Goal: Task Accomplishment & Management: Check status

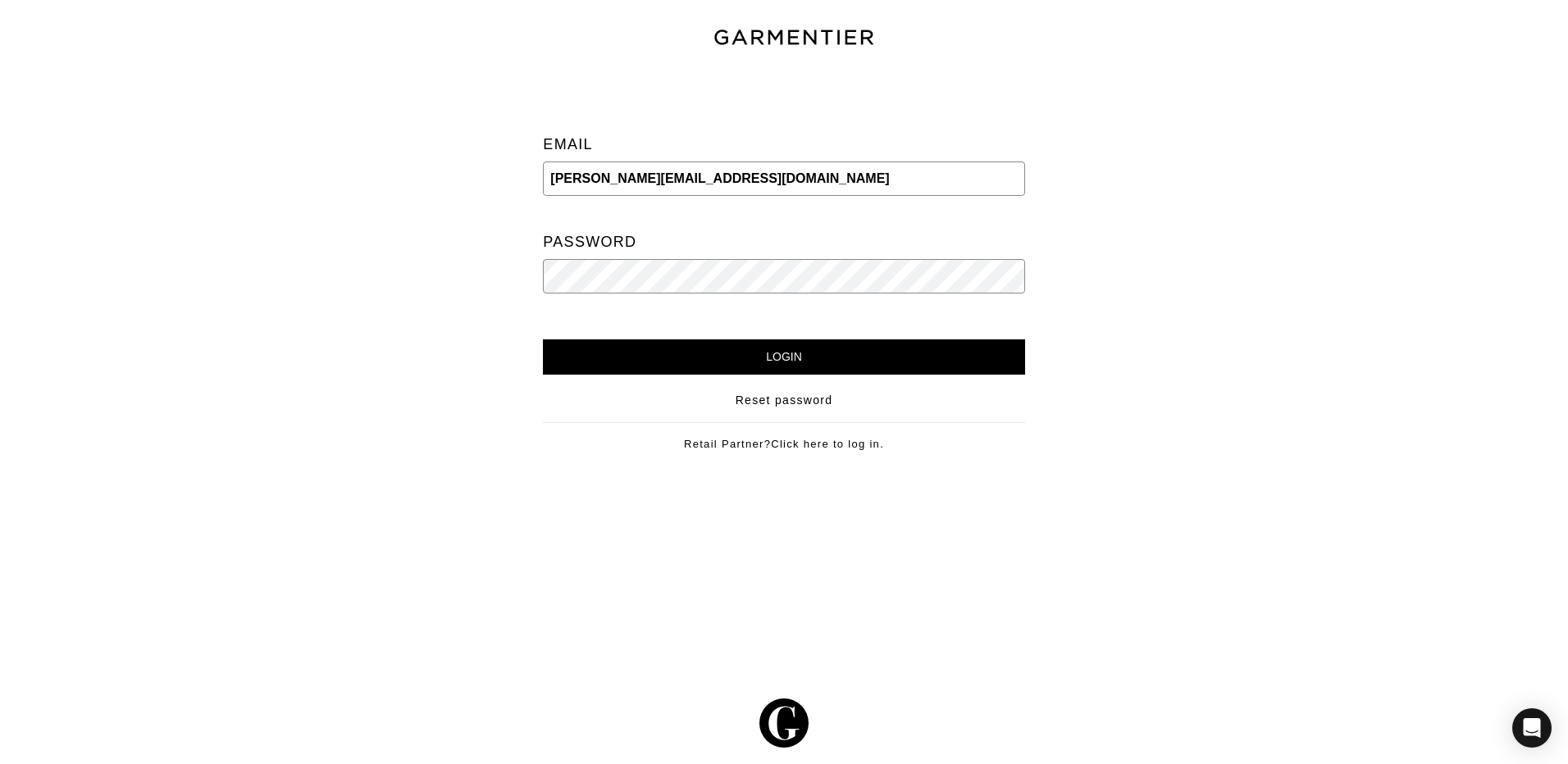
click at [837, 347] on input "Login" at bounding box center [783, 357] width 481 height 35
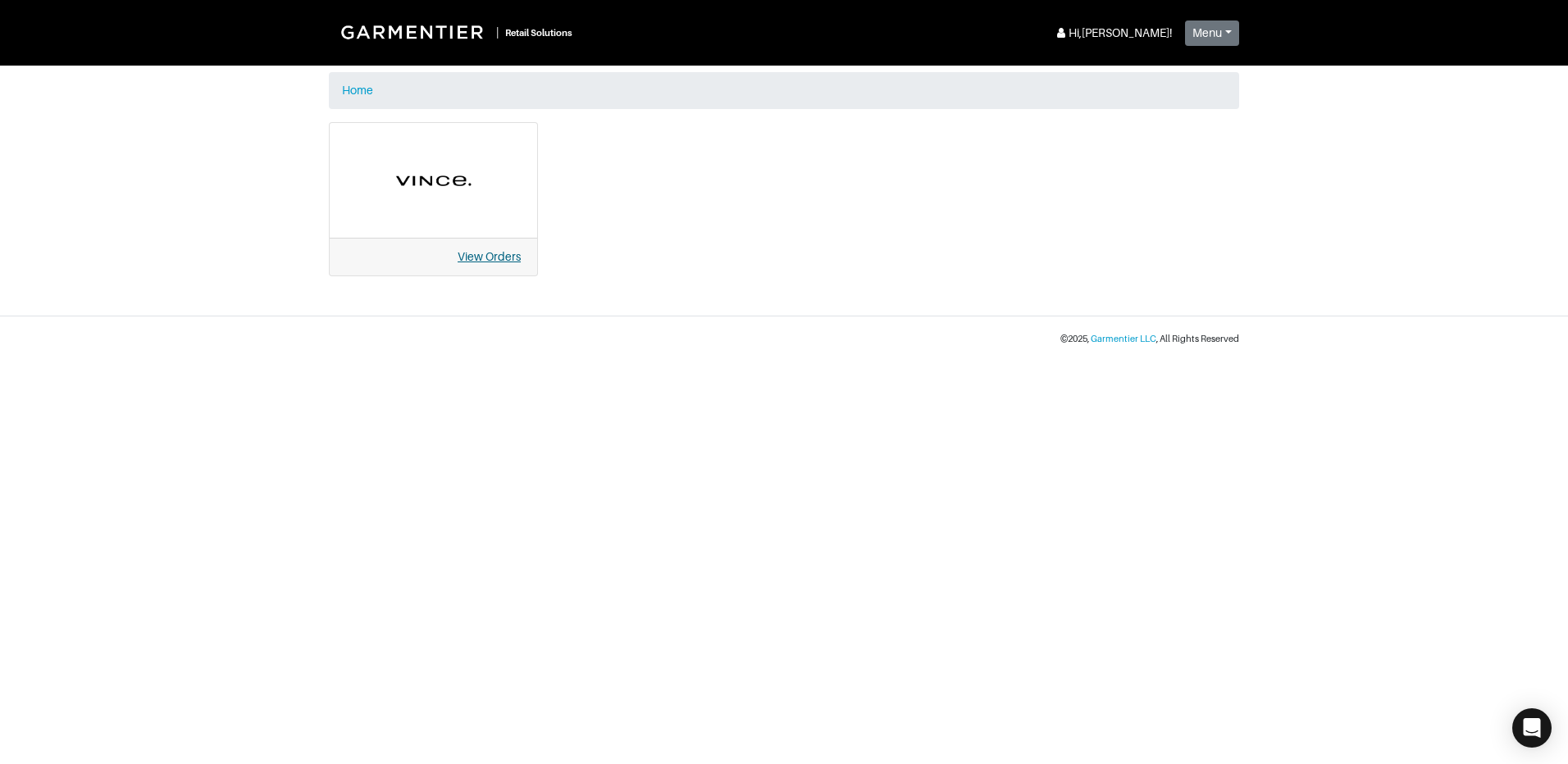
click at [497, 261] on link "View Orders" at bounding box center [488, 256] width 63 height 13
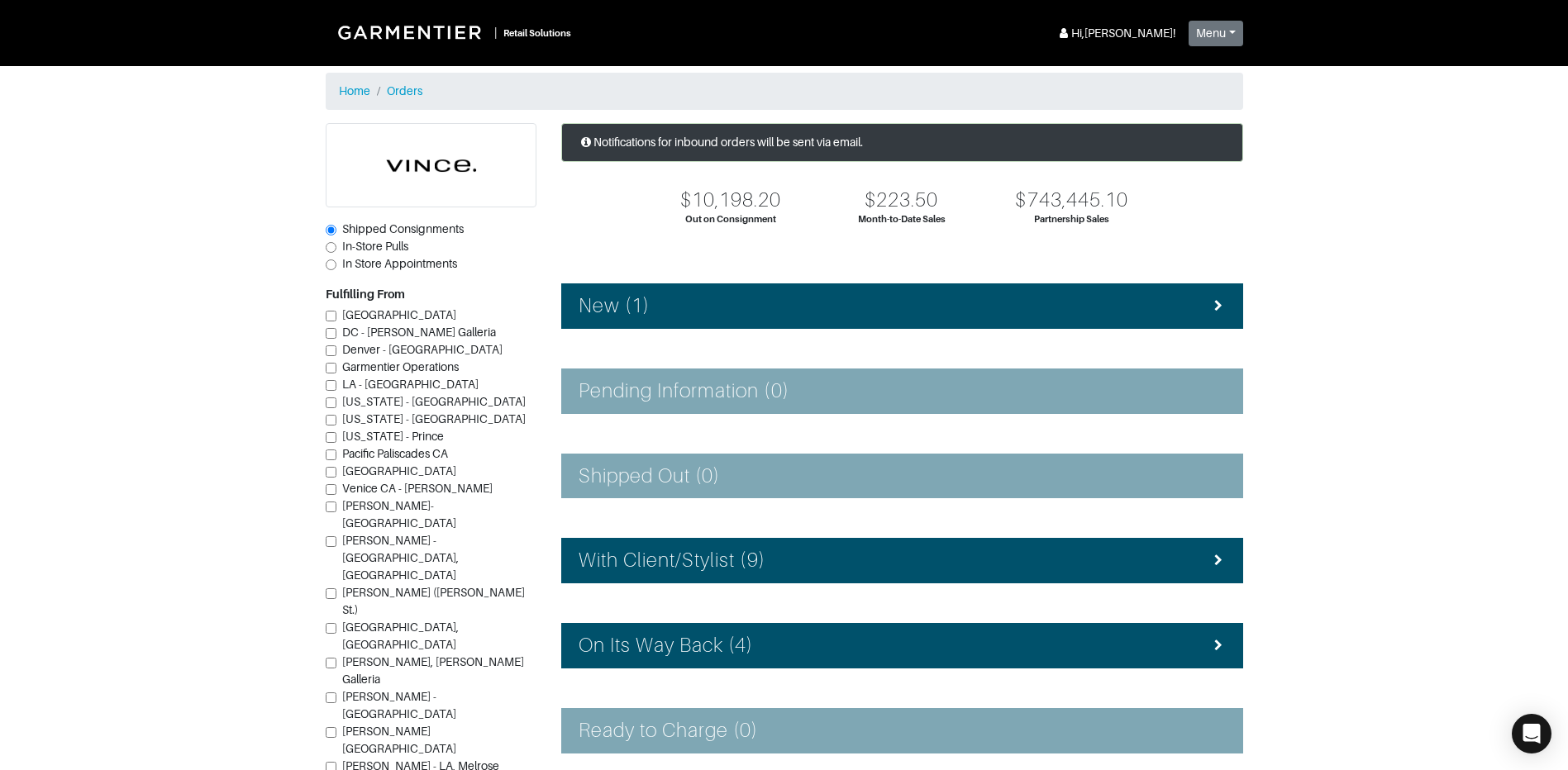
click at [363, 243] on span "In-Store Pulls" at bounding box center [375, 246] width 66 height 13
click at [336, 243] on input "In-Store Pulls" at bounding box center [331, 247] width 10 height 10
radio input "true"
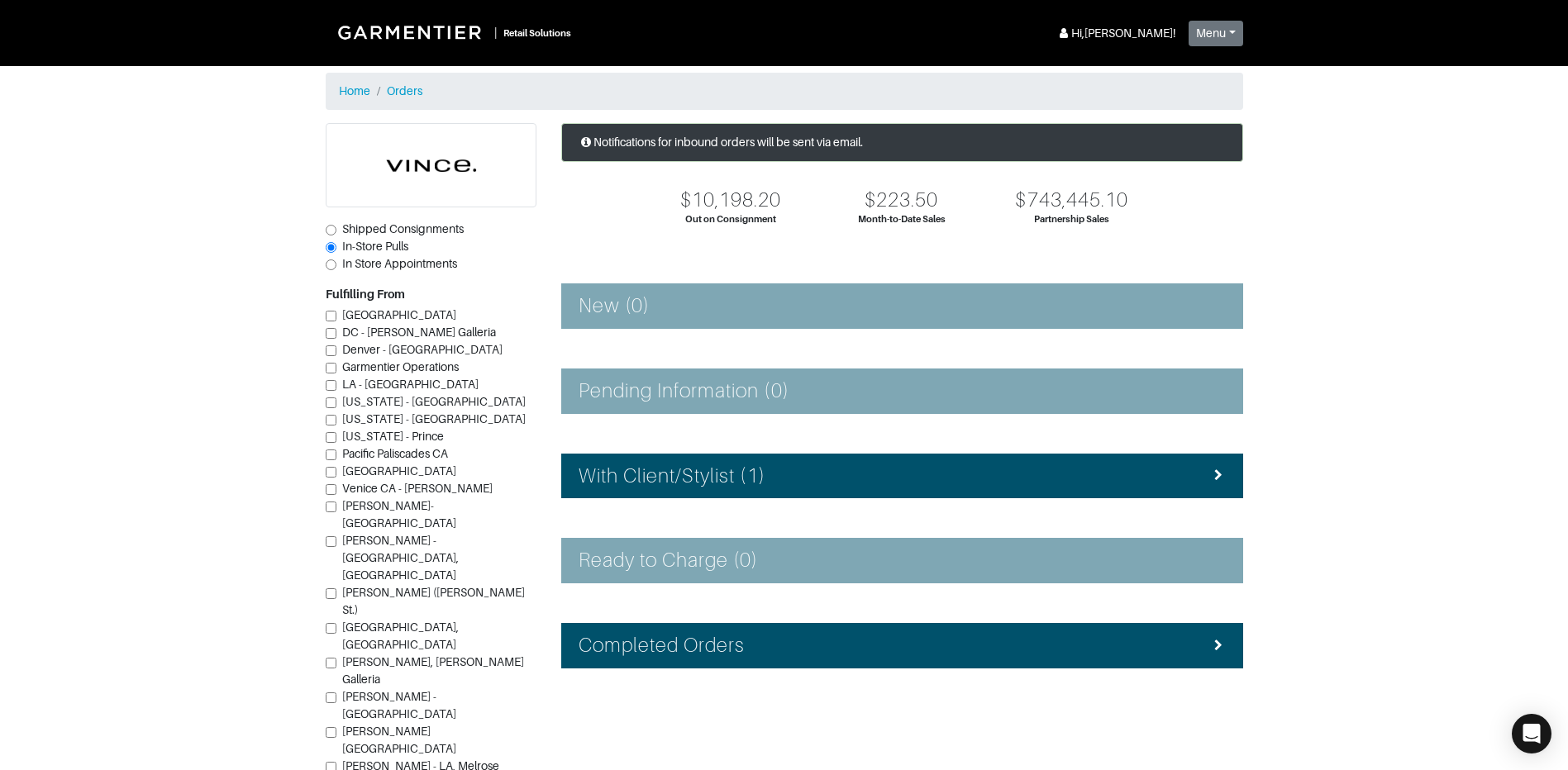
click at [408, 586] on span "Vince - Dallas (Knox St.)" at bounding box center [434, 601] width 183 height 30
click at [336, 589] on input "Vince - Dallas (Knox St.)" at bounding box center [331, 594] width 10 height 10
checkbox input "true"
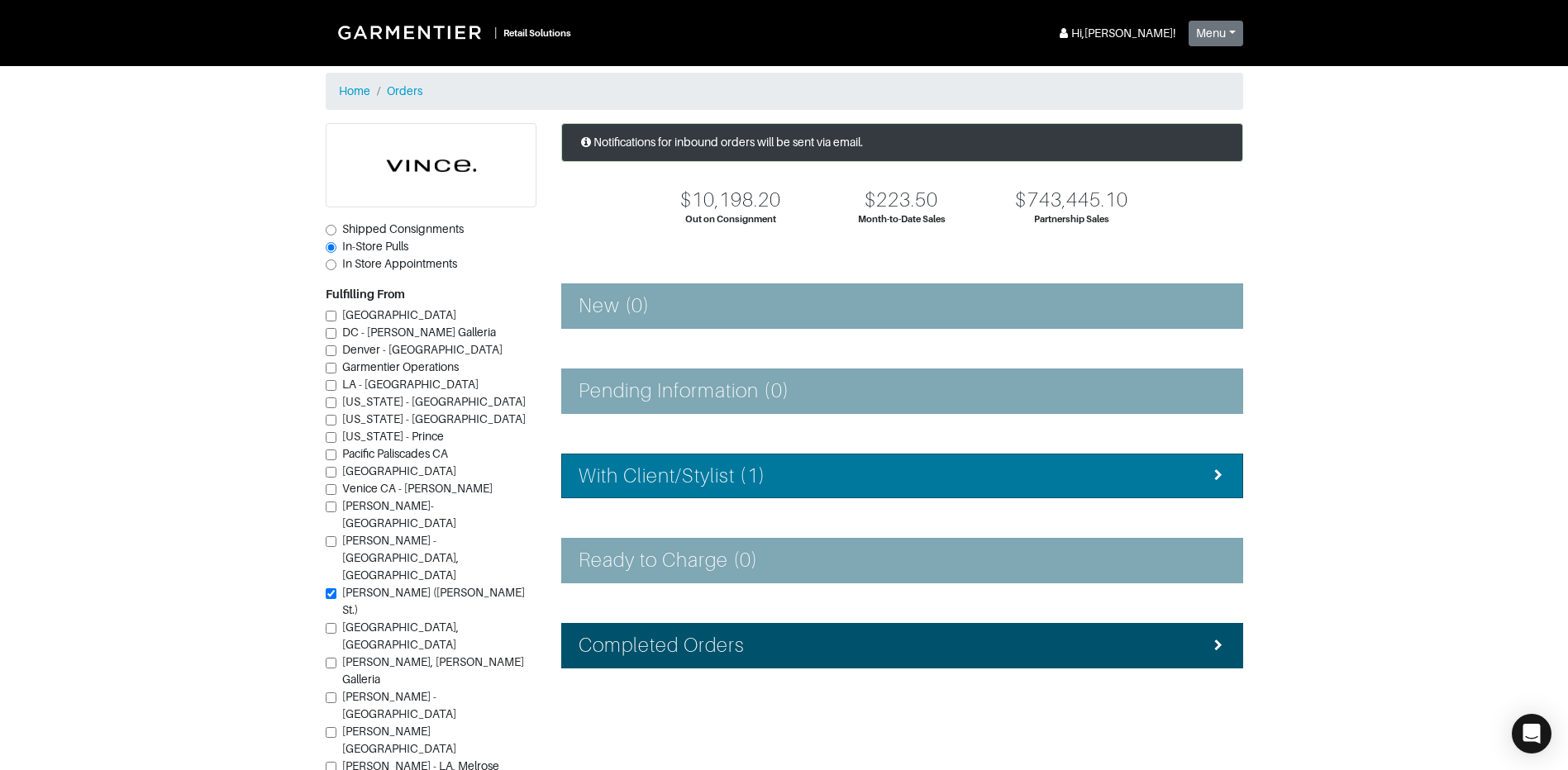
click at [956, 474] on div "With Client/Stylist (1)" at bounding box center [902, 476] width 647 height 24
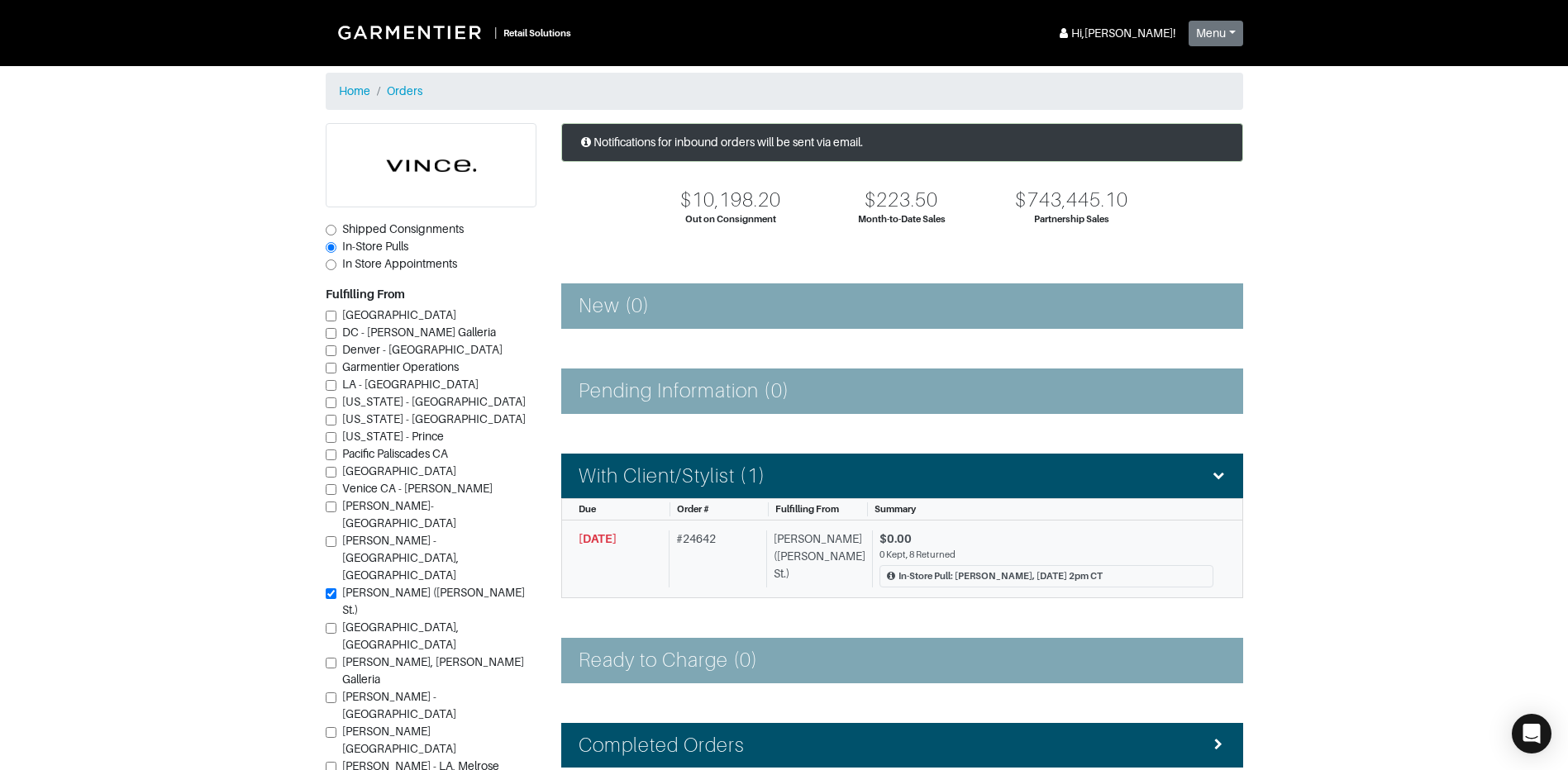
click at [720, 559] on div "# 24642" at bounding box center [714, 558] width 91 height 57
click at [1024, 548] on div "0 Kept, 8 Returned" at bounding box center [1046, 555] width 334 height 14
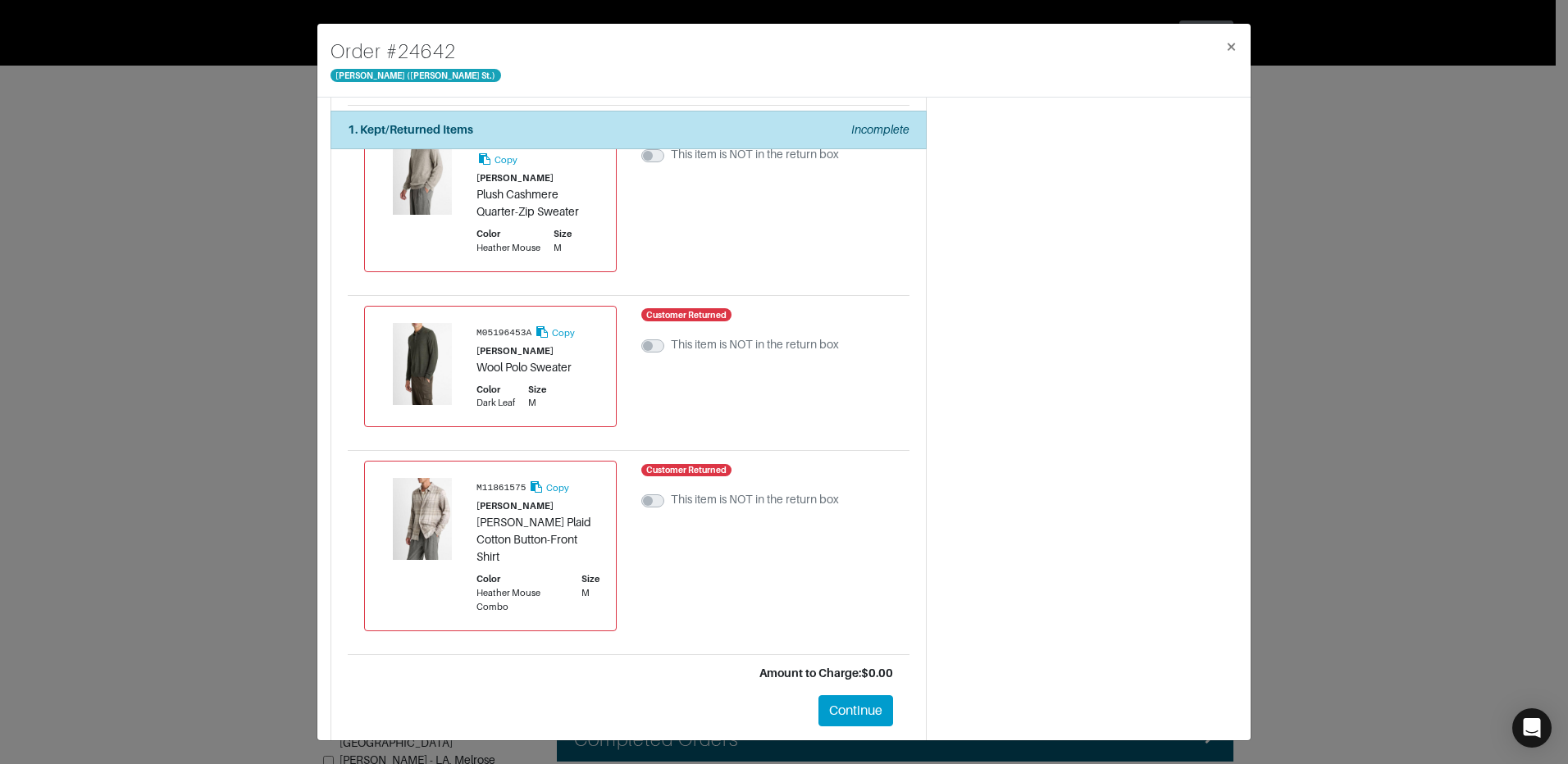
scroll to position [1066, 0]
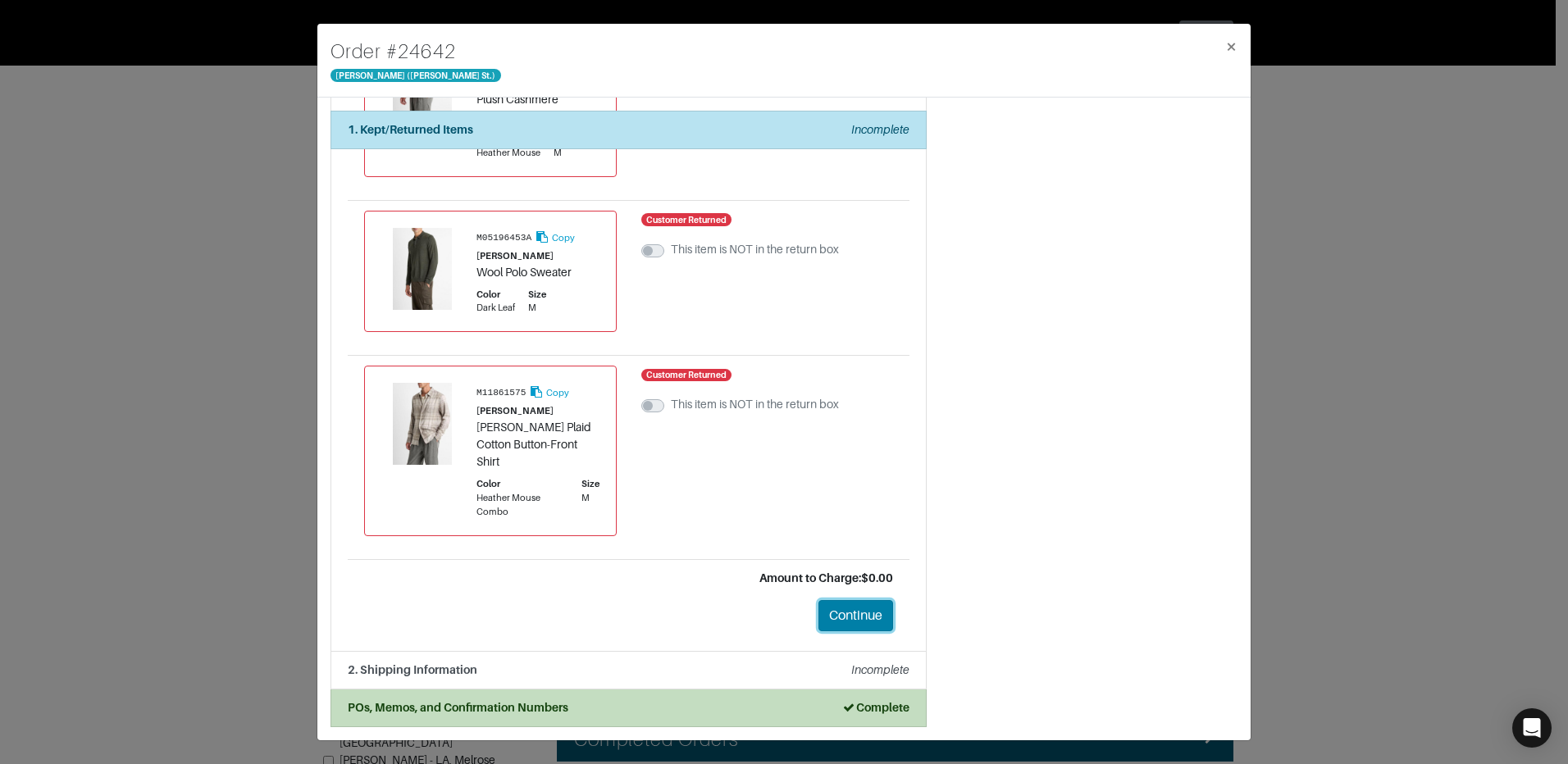
click at [842, 611] on button "Continue" at bounding box center [856, 616] width 74 height 31
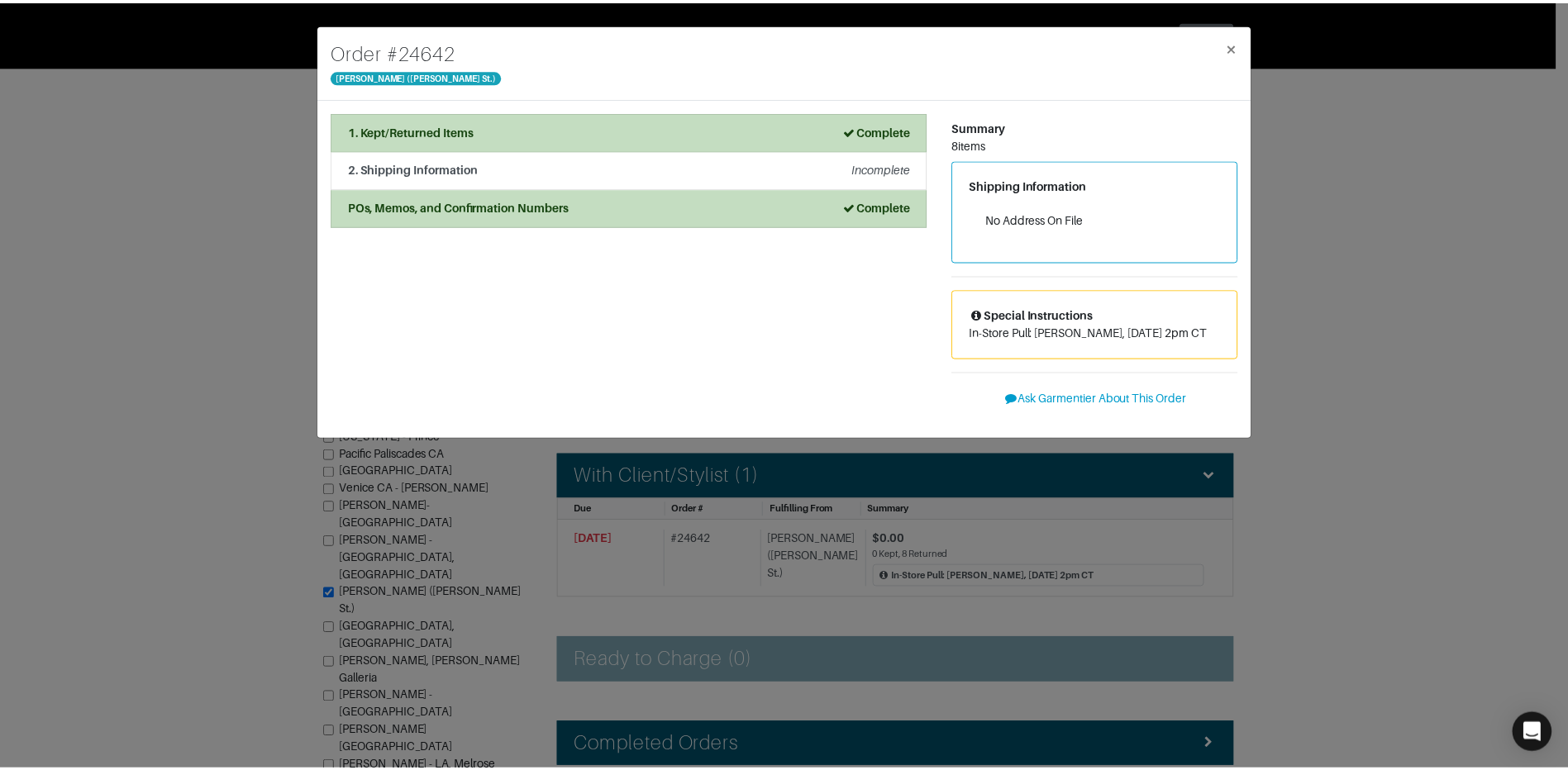
scroll to position [0, 0]
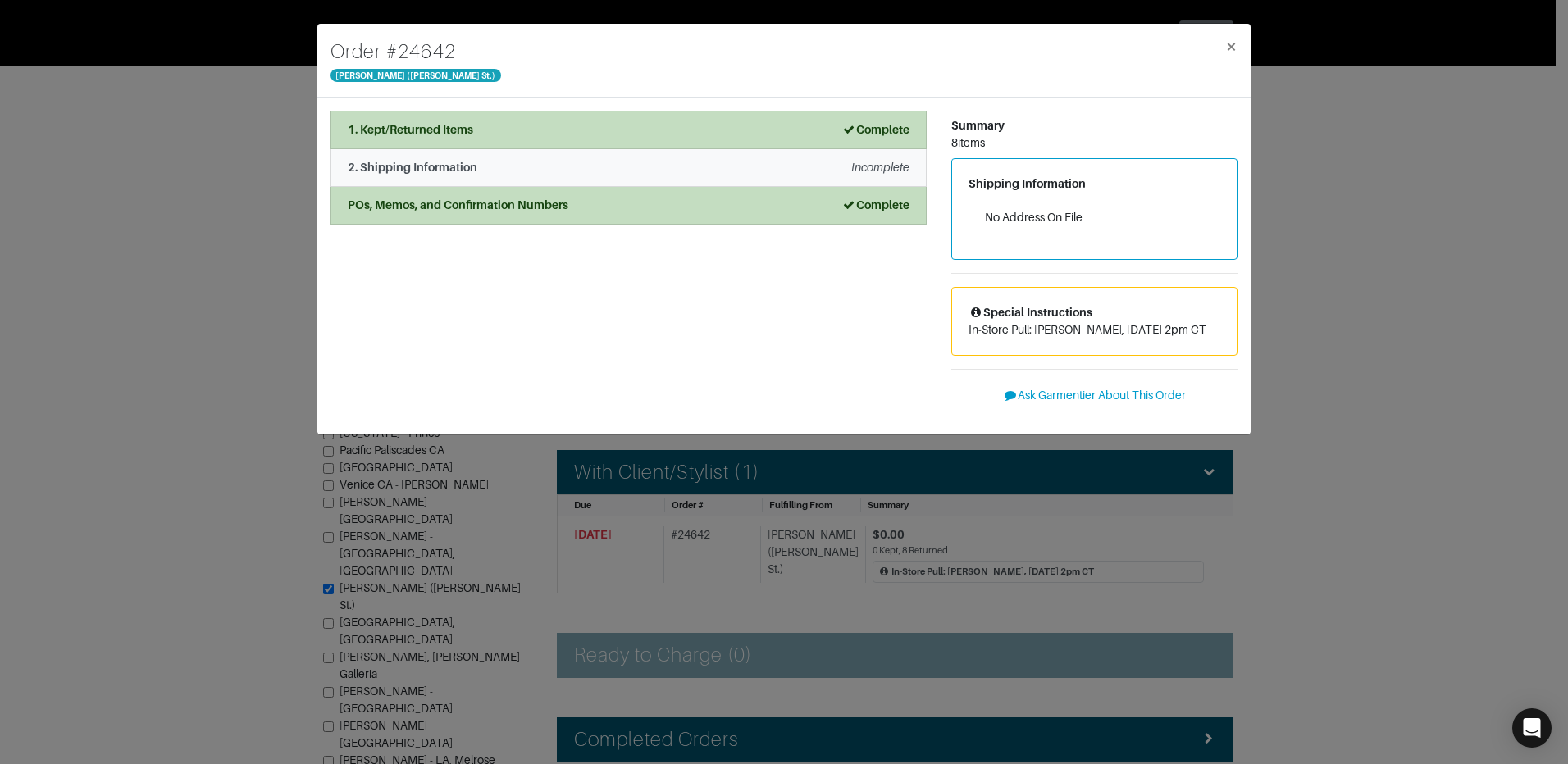
click at [780, 170] on div "2. Shipping Information Incomplete" at bounding box center [628, 168] width 562 height 17
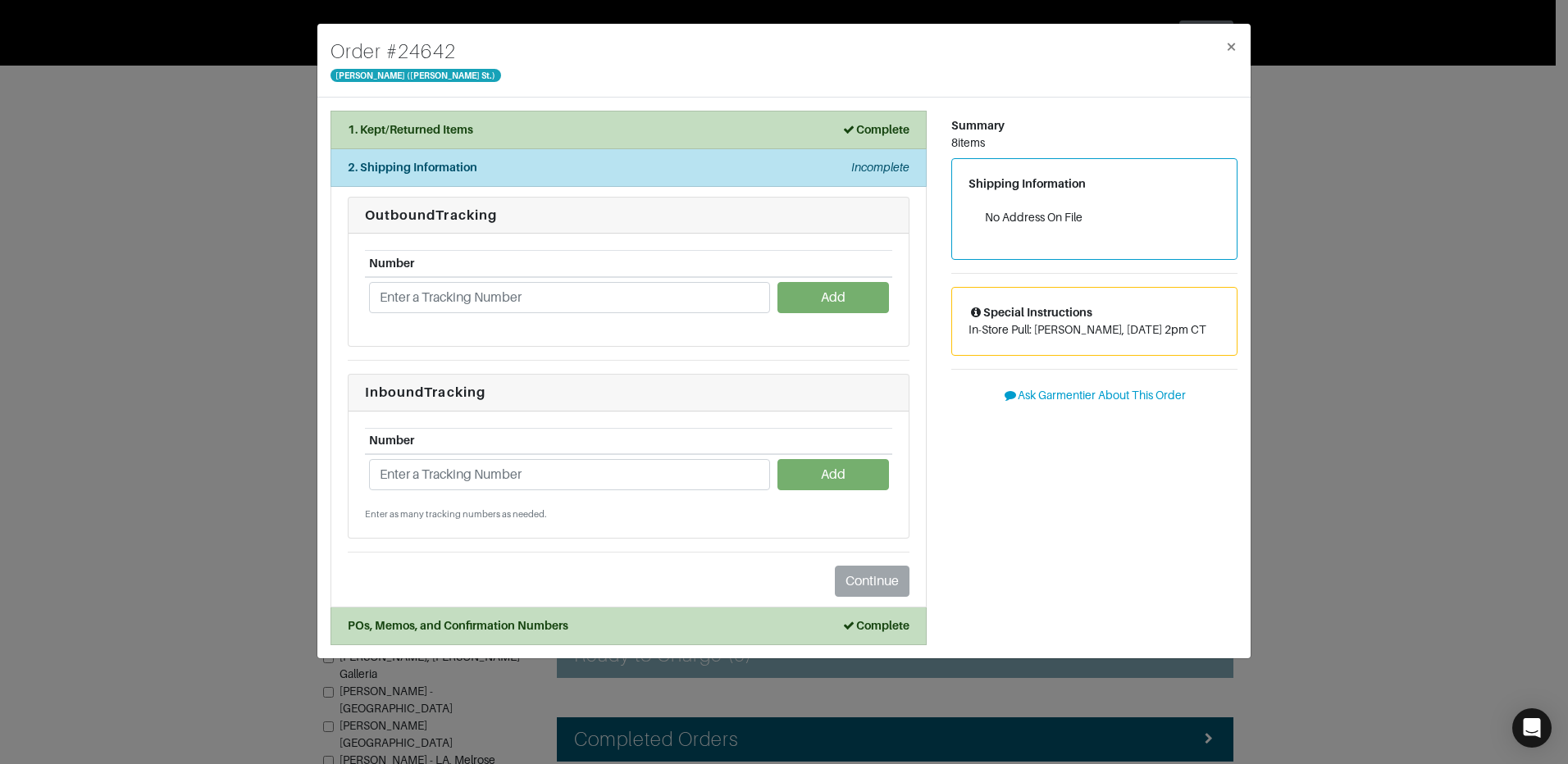
click at [1176, 434] on div "Summary 8 items Shipping Information No Address On File Special Instructions In…" at bounding box center [1094, 378] width 311 height 535
click at [846, 598] on li "Outbound Tracking Number Add Inbound Tracking Number Add Enter as many tracking…" at bounding box center [628, 397] width 596 height 421
click at [1227, 58] on button "×" at bounding box center [1231, 47] width 39 height 46
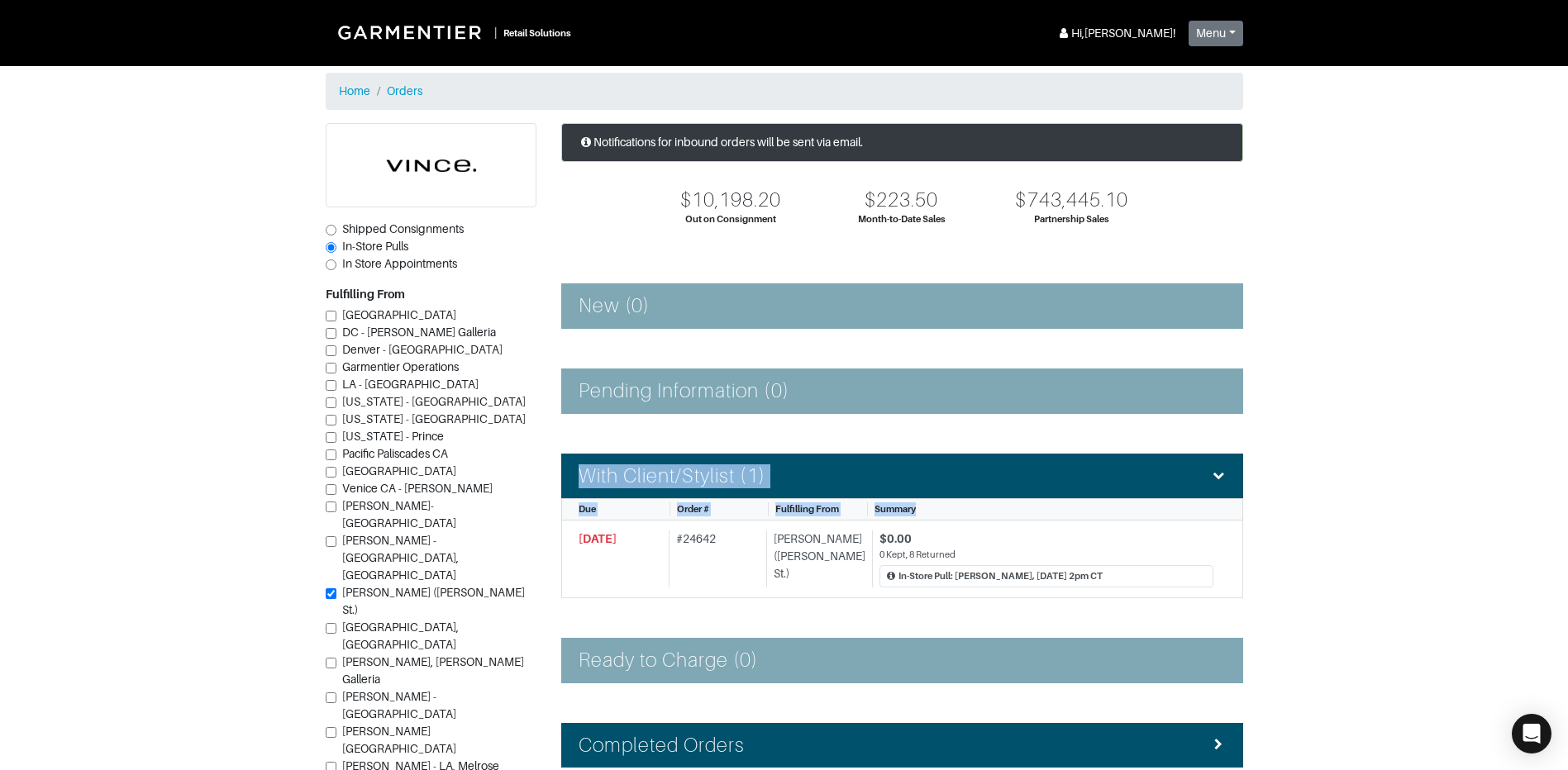
drag, startPoint x: 1566, startPoint y: 380, endPoint x: 1546, endPoint y: 510, distance: 131.5
click at [1546, 510] on section "| Retail Solutions Hi, Vince M ! Menu Home Logout Home Orders Shipped Consignme…" at bounding box center [784, 480] width 1568 height 961
drag, startPoint x: 1546, startPoint y: 510, endPoint x: 1352, endPoint y: 531, distance: 195.1
click at [1348, 532] on section "| Retail Solutions Hi, Vince M ! Menu Home Logout Home Orders Shipped Consignme…" at bounding box center [784, 480] width 1568 height 961
